Goal: Information Seeking & Learning: Learn about a topic

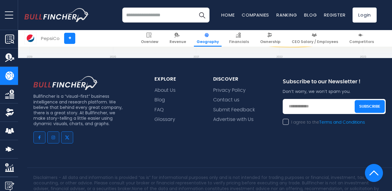
scroll to position [1701, 0]
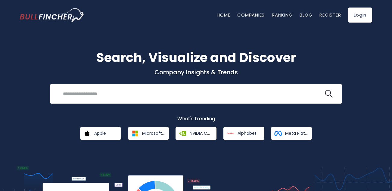
click at [150, 103] on div "Recent searches Trending searches Apple Overview" at bounding box center [196, 94] width 292 height 20
click at [151, 95] on input "search" at bounding box center [191, 93] width 264 height 11
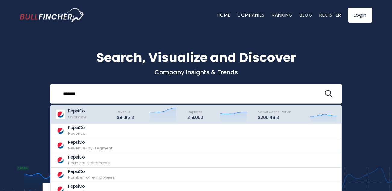
type input "*******"
click at [99, 115] on div "PepsiCo Overview" at bounding box center [83, 114] width 56 height 15
click at [91, 109] on div "PepsiCo Overview" at bounding box center [83, 114] width 56 height 15
click at [76, 111] on p "PepsiCo" at bounding box center [77, 111] width 19 height 5
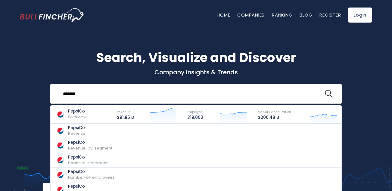
scroll to position [0, 0]
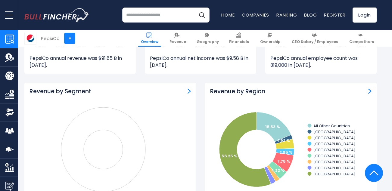
scroll to position [451, 0]
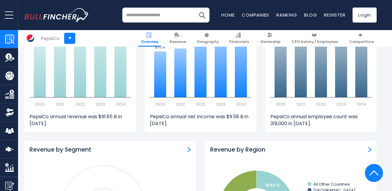
click at [109, 17] on div "Recent searches PepsiCo Trending searches Home" at bounding box center [200, 15] width 352 height 30
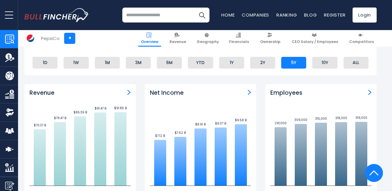
scroll to position [301, 0]
